Goal: Information Seeking & Learning: Learn about a topic

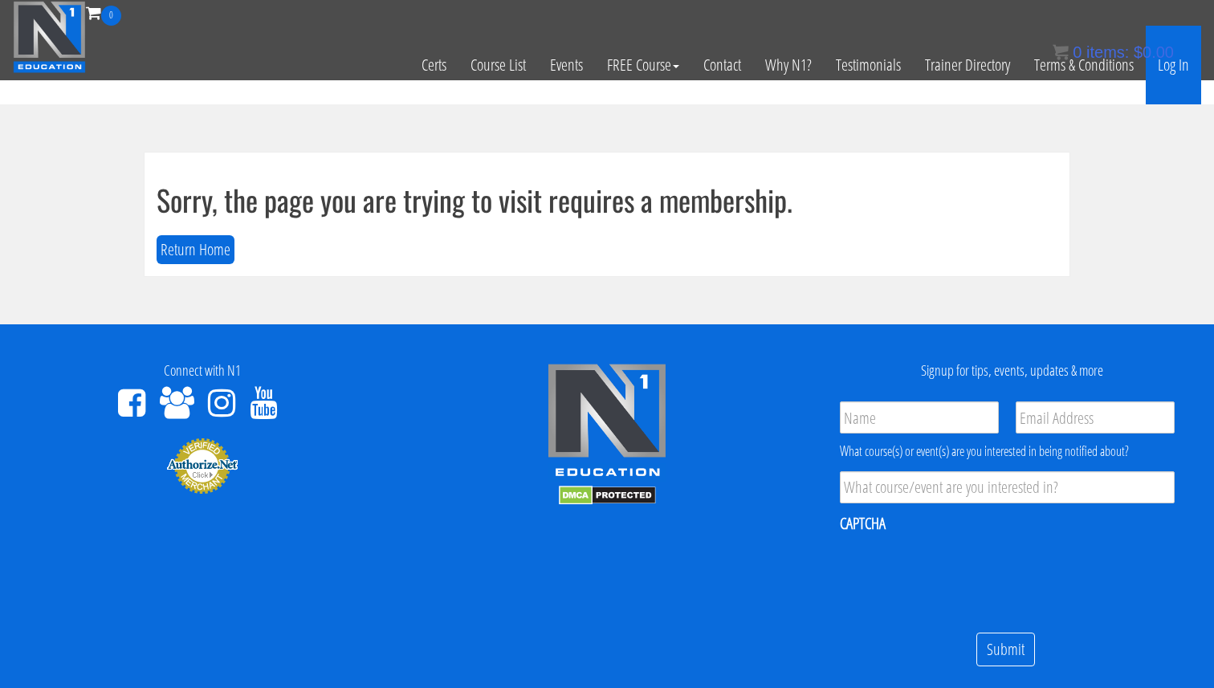
click at [1181, 71] on link "Log In" at bounding box center [1173, 65] width 55 height 79
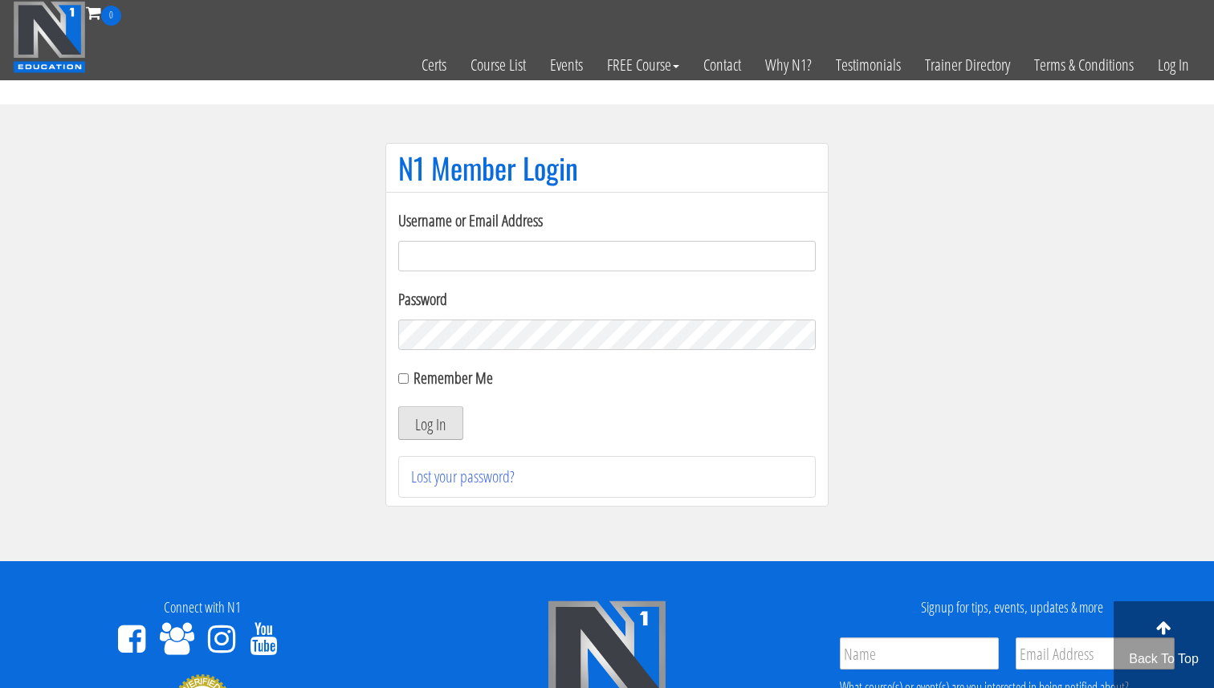
type input "Valerioacri@gmail.com"
click at [437, 434] on button "Log In" at bounding box center [430, 423] width 65 height 34
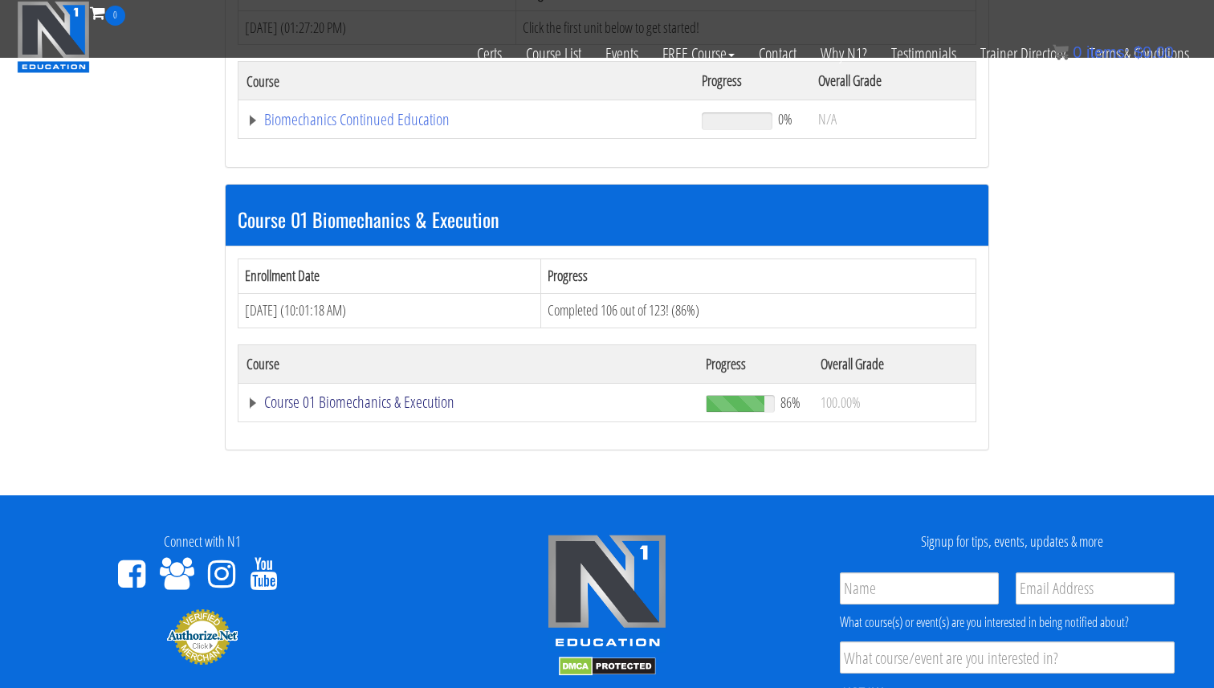
click at [393, 406] on link "Course 01 Biomechanics & Execution" at bounding box center [467, 402] width 443 height 16
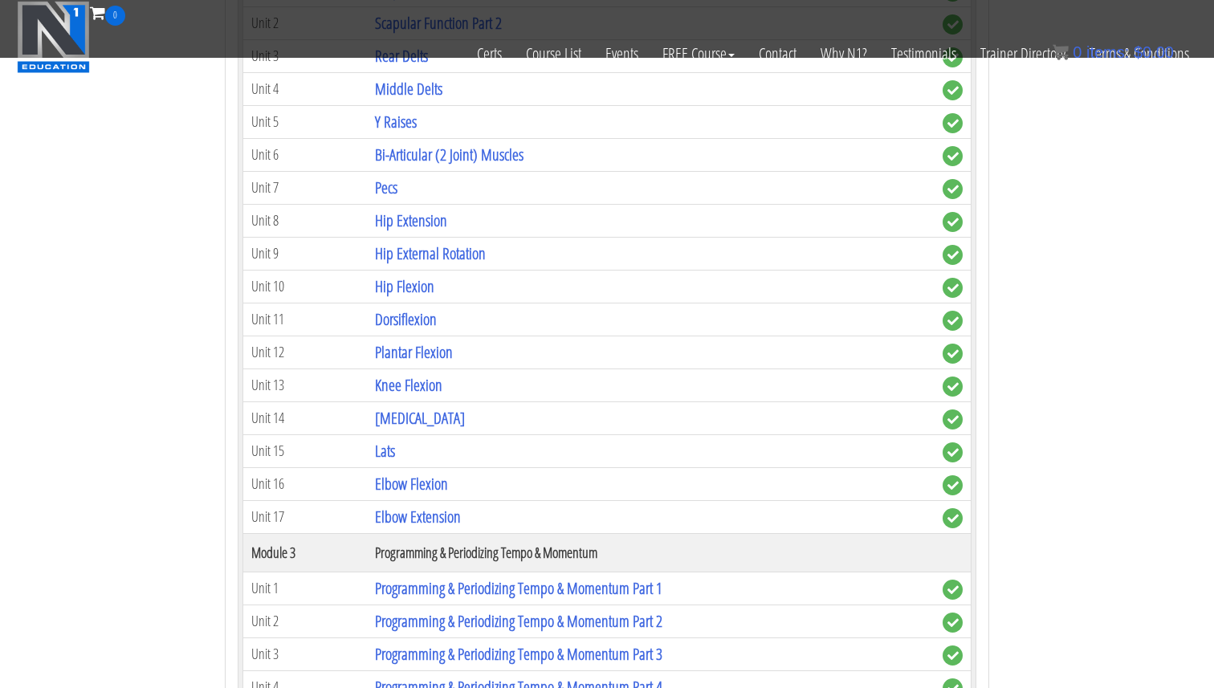
scroll to position [1178, 0]
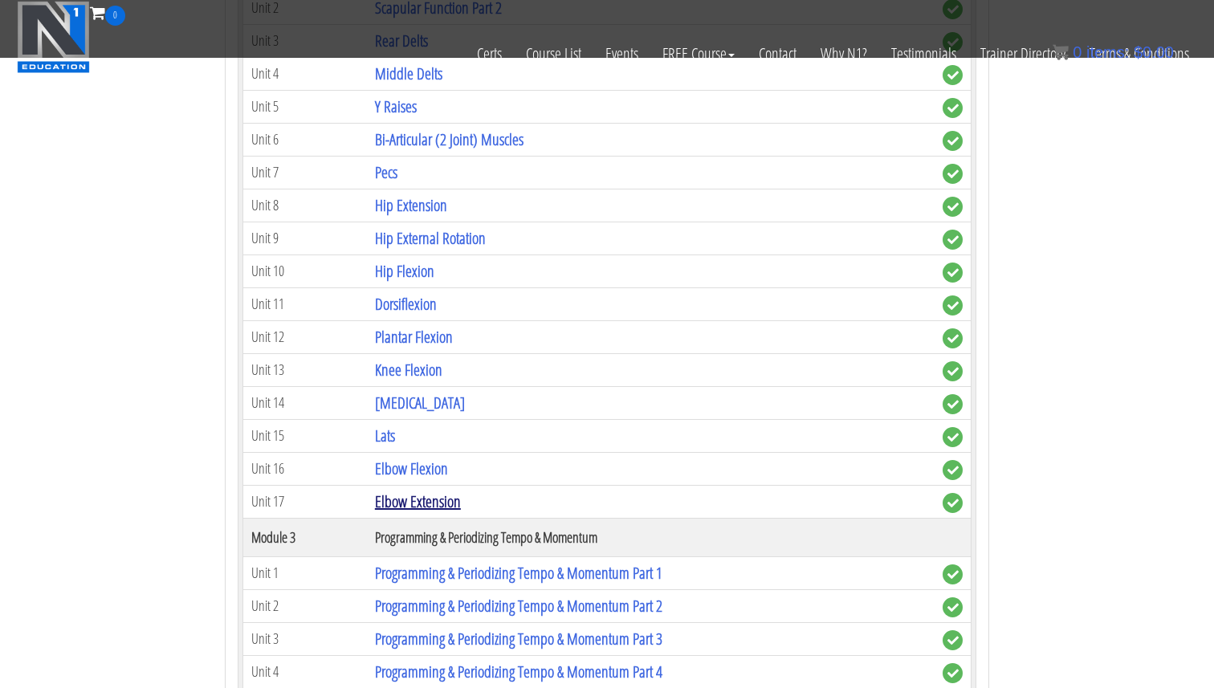
click at [427, 506] on link "Elbow Extension" at bounding box center [418, 501] width 86 height 22
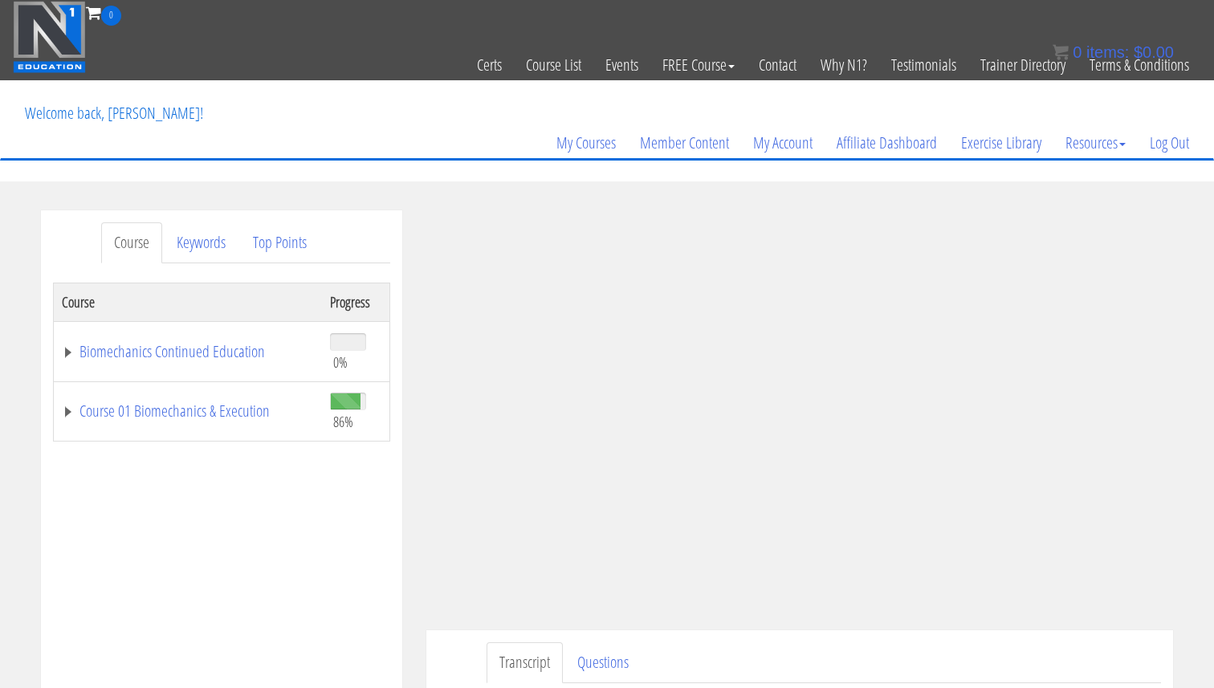
click at [1213, 469] on div "Course Keywords Top Points Course Progress Biomechanics Continued Education 0% …" at bounding box center [607, 663] width 1214 height 907
click at [1198, 470] on div "Course Keywords Top Points Course Progress Biomechanics Continued Education 0% …" at bounding box center [607, 663] width 1214 height 907
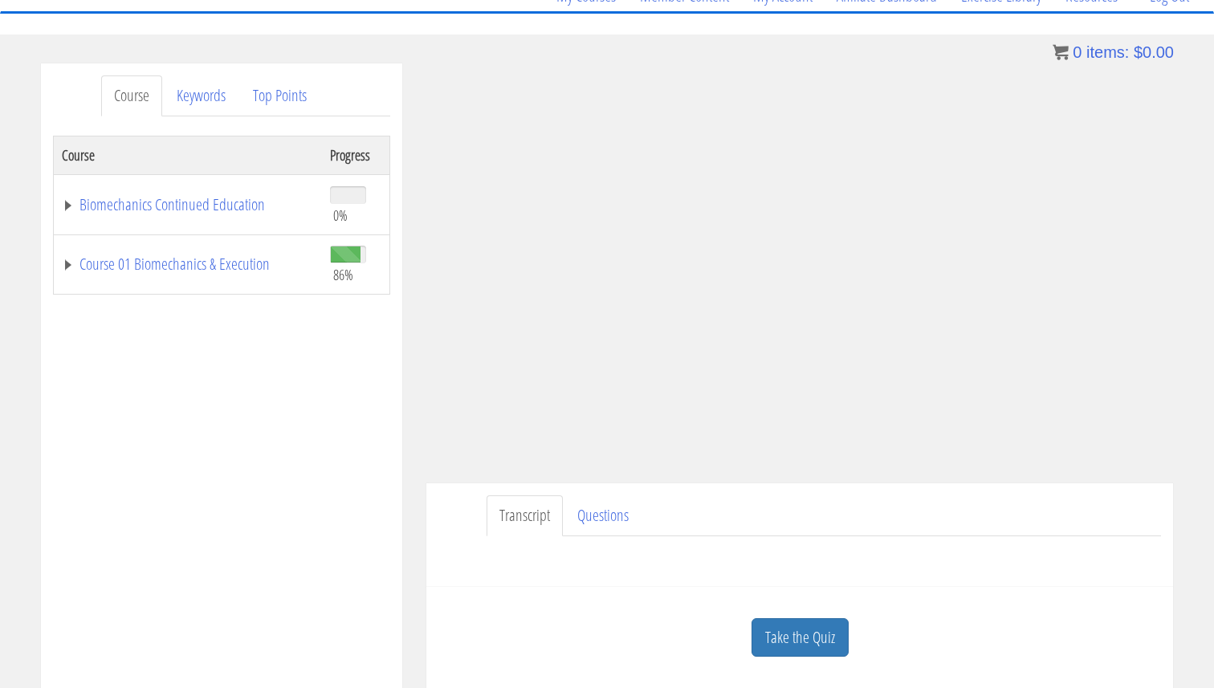
scroll to position [155, 0]
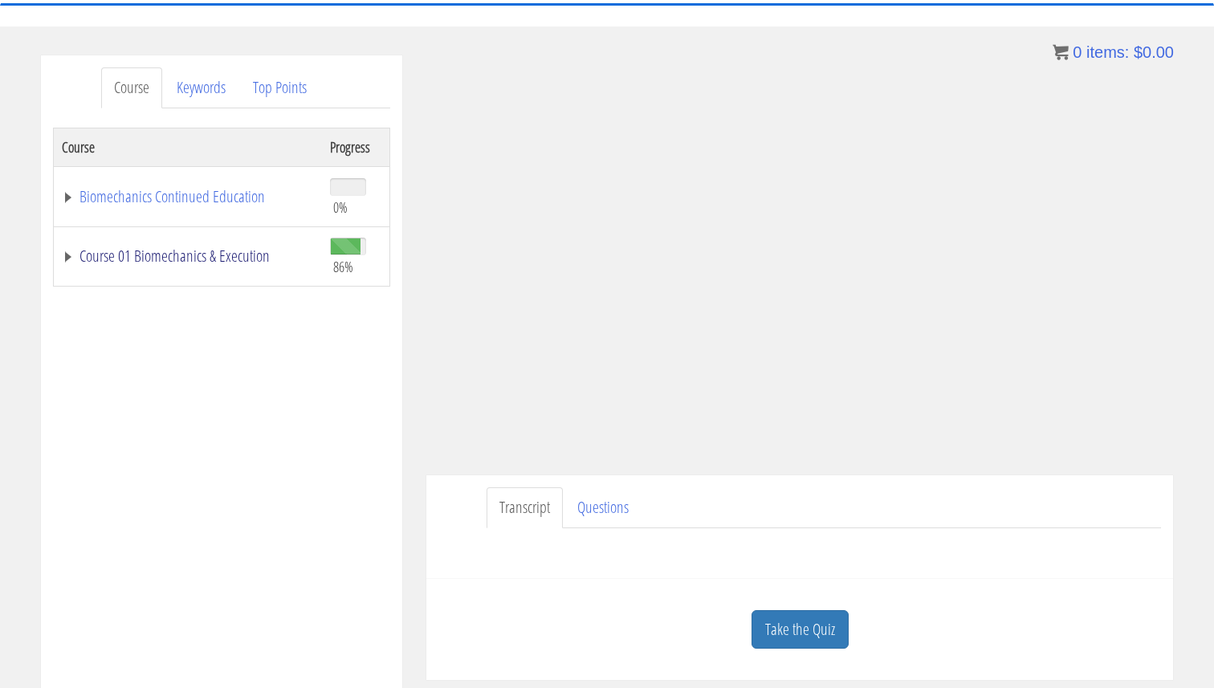
click at [177, 254] on link "Course 01 Biomechanics & Execution" at bounding box center [188, 256] width 252 height 16
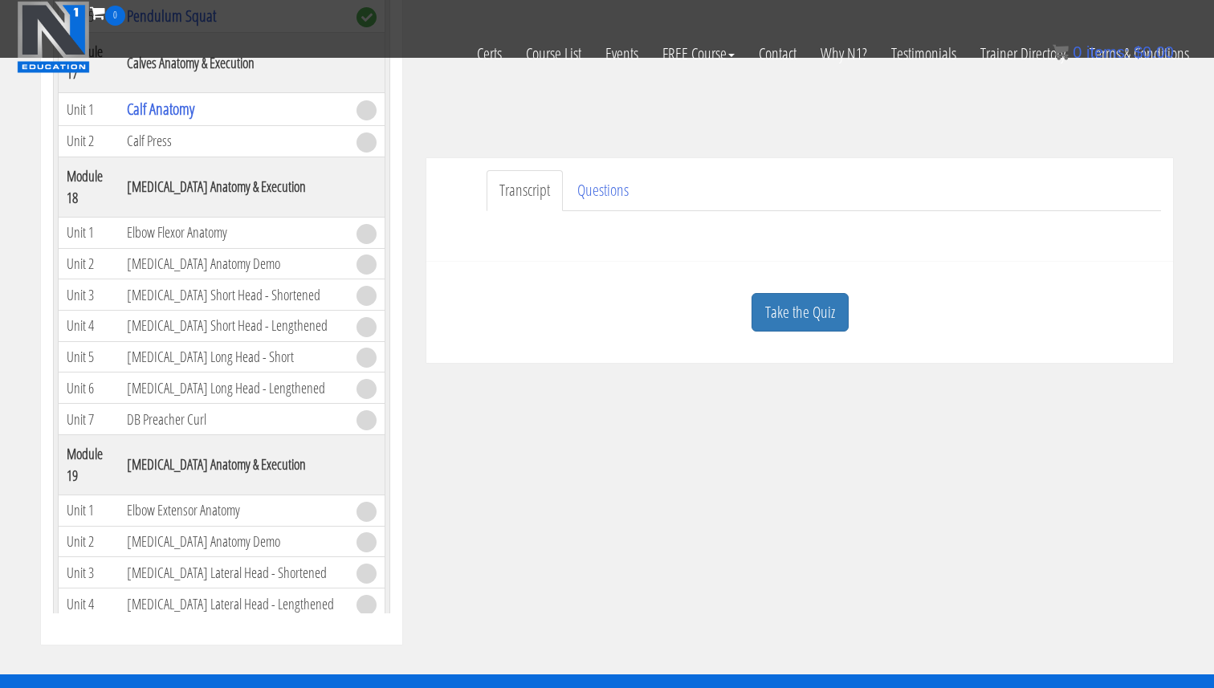
scroll to position [373, 0]
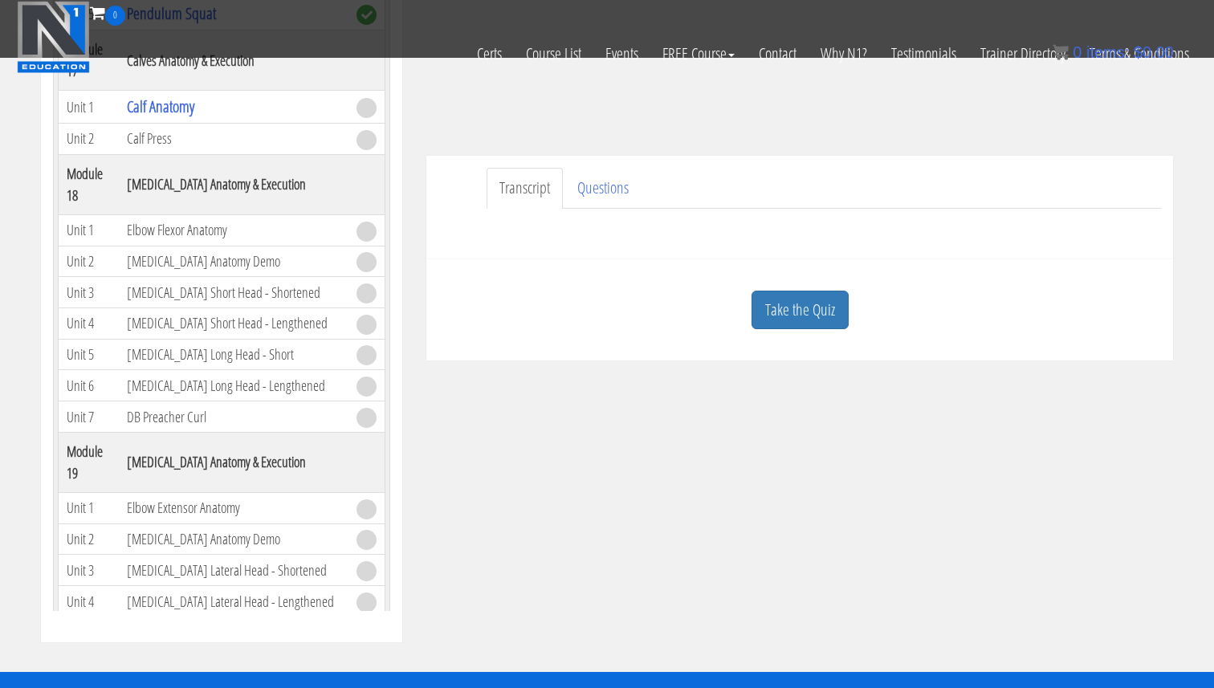
click at [206, 492] on td "Elbow Extensor Anatomy" at bounding box center [234, 507] width 230 height 31
click at [92, 492] on td "Unit 1" at bounding box center [89, 507] width 60 height 31
click at [74, 492] on td "Unit 1" at bounding box center [89, 507] width 60 height 31
click at [352, 492] on td at bounding box center [366, 507] width 37 height 31
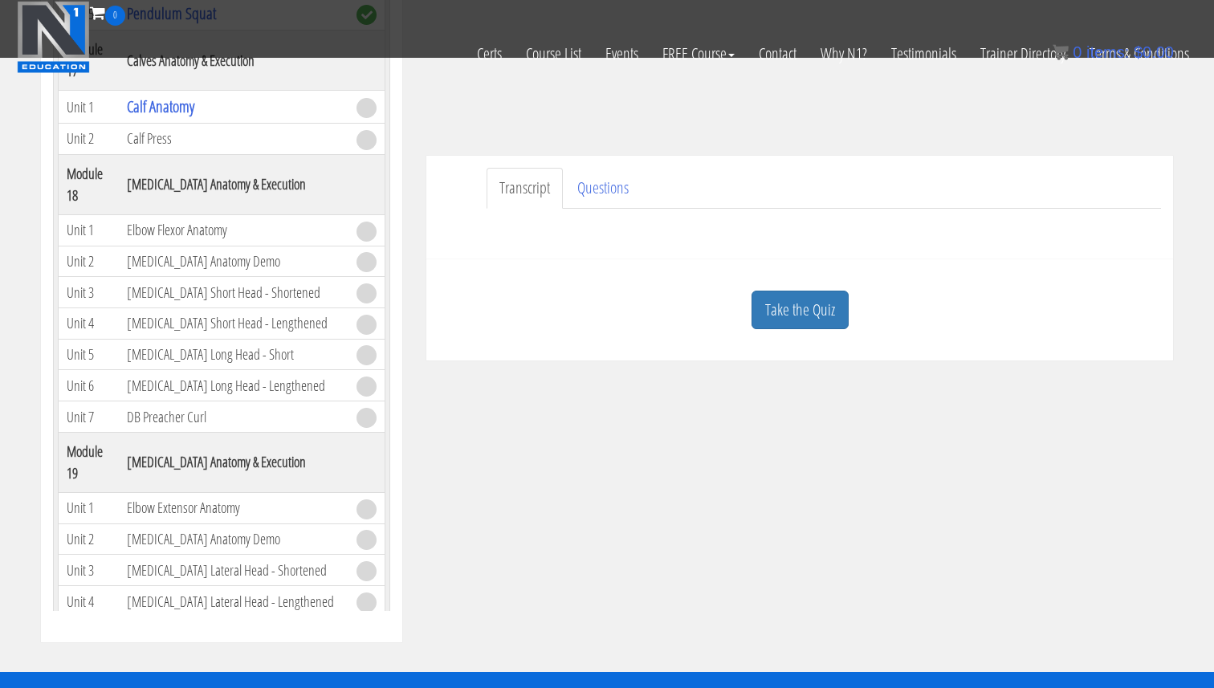
click at [363, 499] on span at bounding box center [366, 509] width 20 height 20
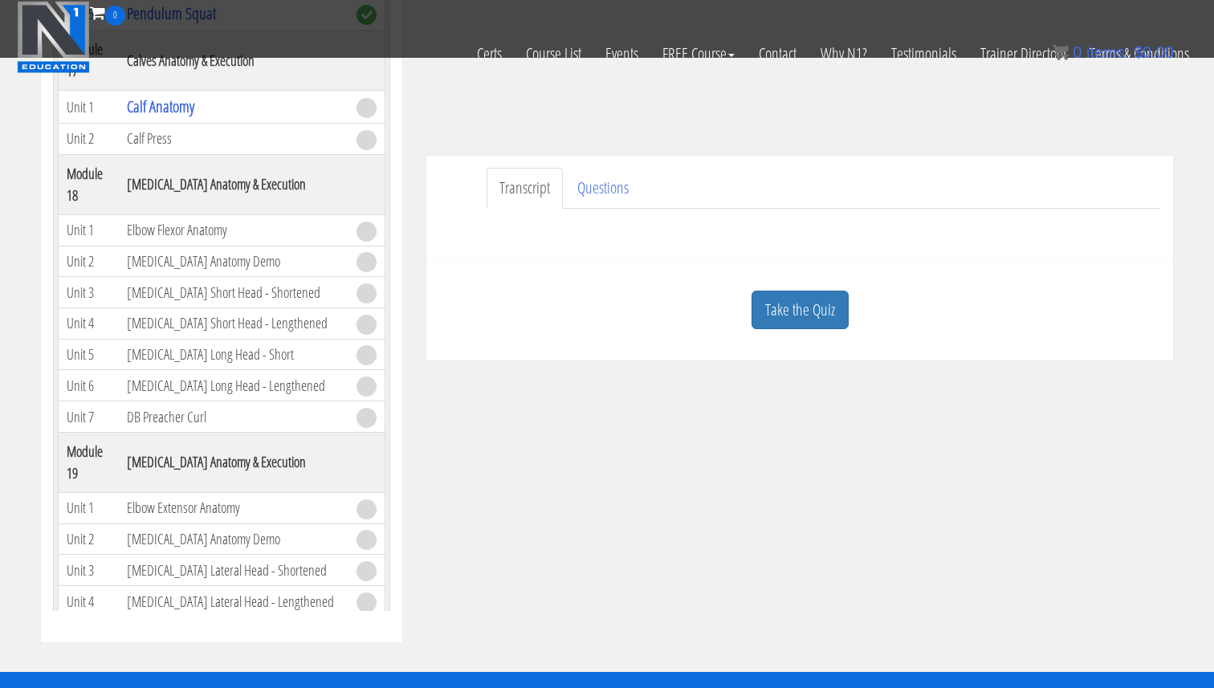
click at [363, 499] on span at bounding box center [366, 509] width 20 height 20
click at [157, 401] on td "DB Preacher Curl" at bounding box center [234, 416] width 230 height 31
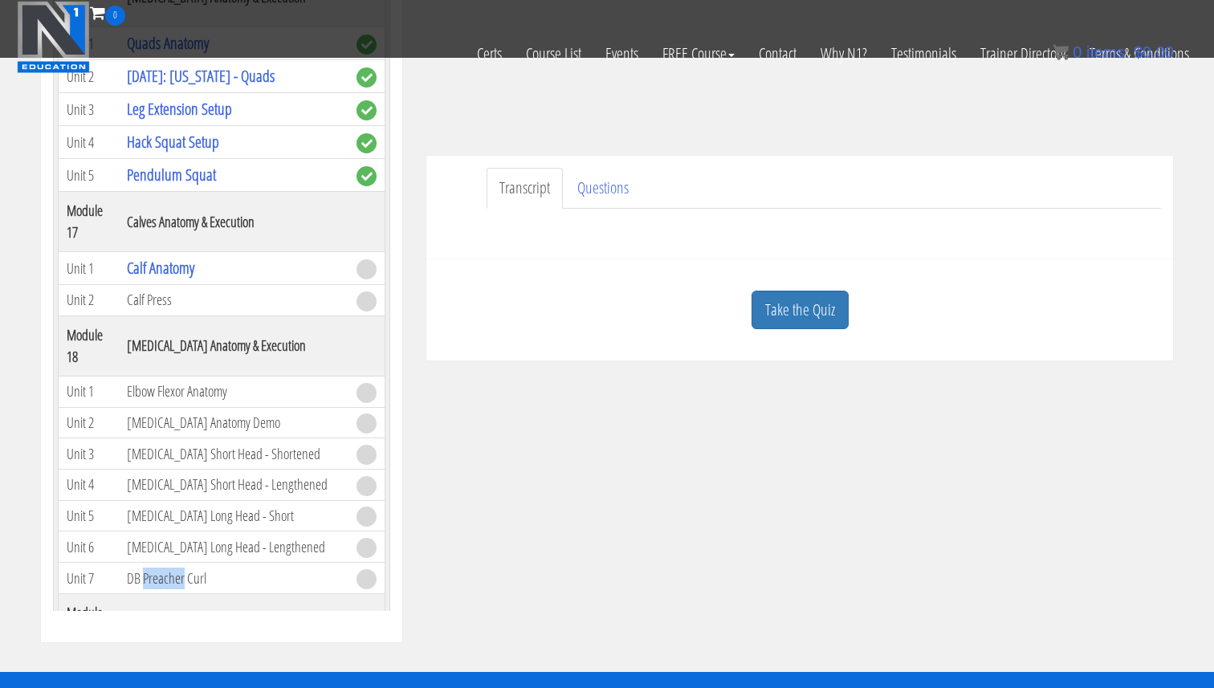
scroll to position [4755, 0]
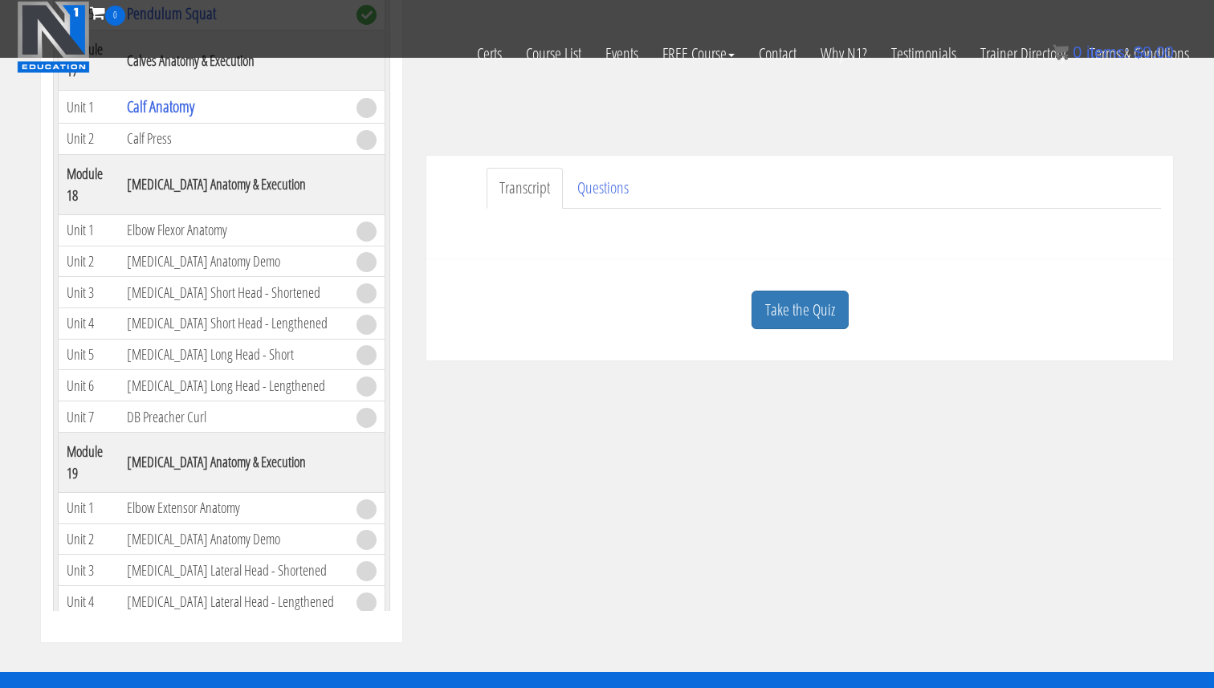
click at [201, 492] on td "Elbow Extensor Anatomy" at bounding box center [234, 507] width 230 height 31
click at [206, 586] on td "[MEDICAL_DATA] Lateral Head - Lengthened" at bounding box center [234, 601] width 230 height 31
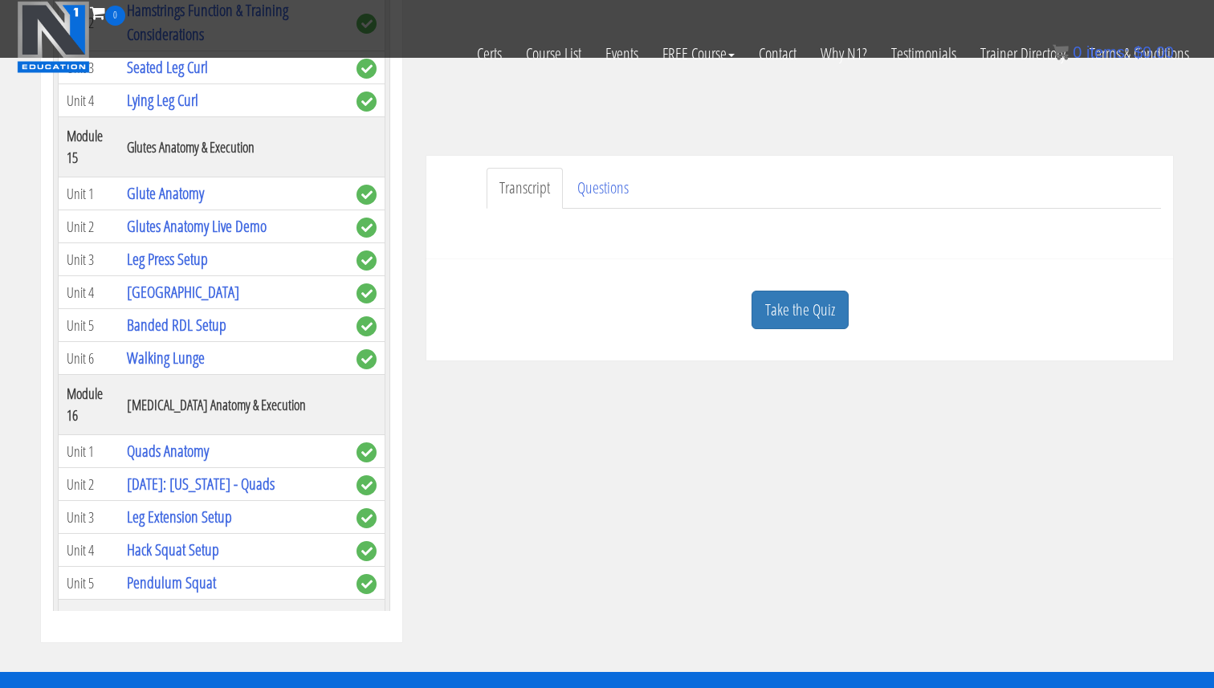
scroll to position [4007, 0]
